Goal: Navigation & Orientation: Find specific page/section

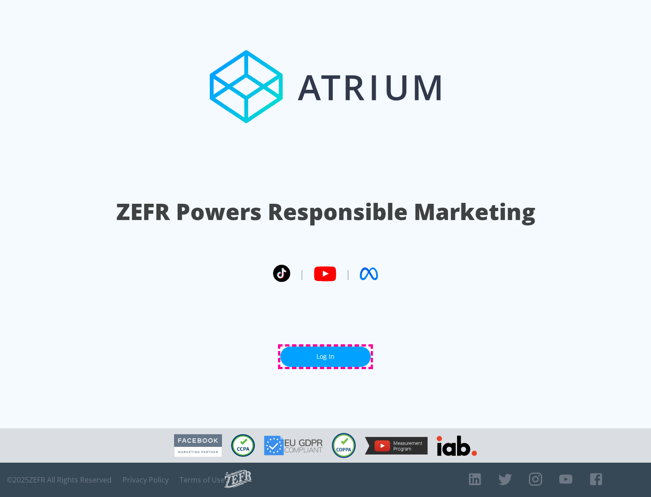
click at [325, 356] on link "Log In" at bounding box center [325, 357] width 90 height 20
